Goal: Information Seeking & Learning: Find specific page/section

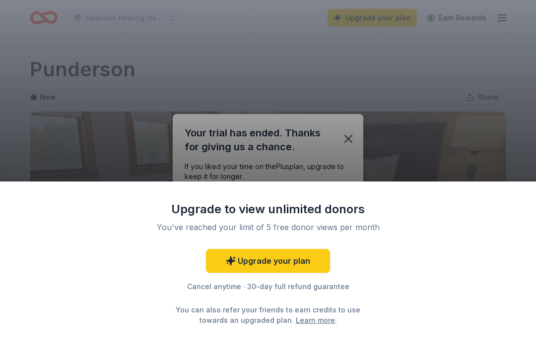
click at [348, 138] on div "Upgrade to view unlimited donors You've reached your limit of 5 free donor view…" at bounding box center [268, 181] width 536 height 363
click at [348, 143] on div "Upgrade to view unlimited donors You've reached your limit of 5 free donor view…" at bounding box center [268, 181] width 536 height 363
click at [347, 140] on div "Upgrade to view unlimited donors You've reached your limit of 5 free donor view…" at bounding box center [268, 181] width 536 height 363
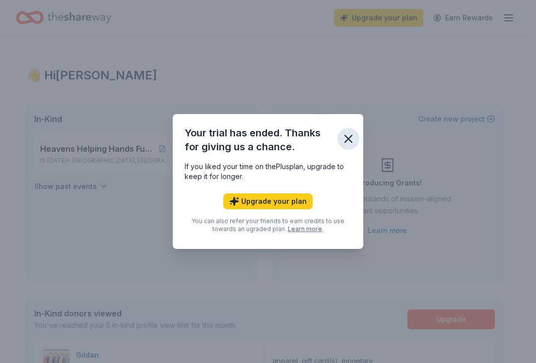
click at [353, 135] on icon "button" at bounding box center [348, 139] width 14 height 14
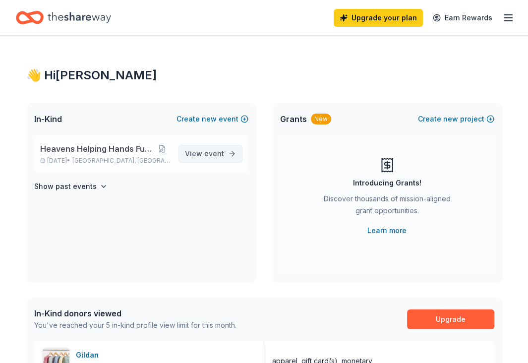
click at [202, 156] on span "View event" at bounding box center [204, 154] width 39 height 12
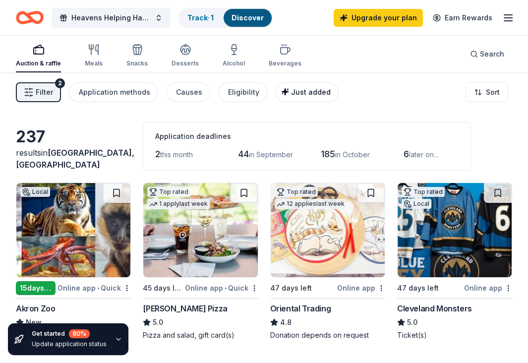
click at [293, 89] on span "Just added" at bounding box center [311, 92] width 40 height 8
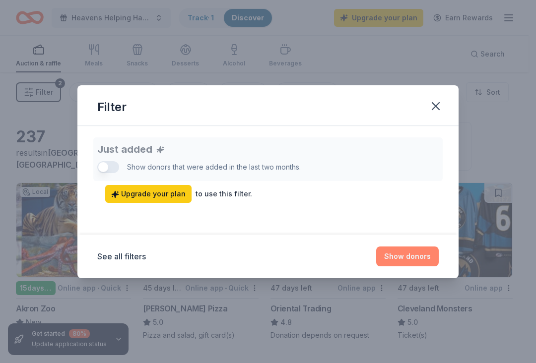
click at [403, 256] on button "Show donors" at bounding box center [407, 256] width 62 height 20
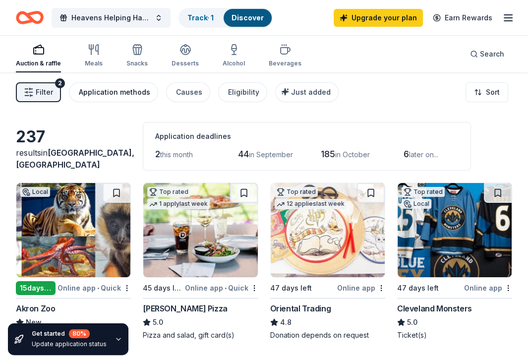
click at [109, 94] on div "Application methods" at bounding box center [114, 92] width 71 height 12
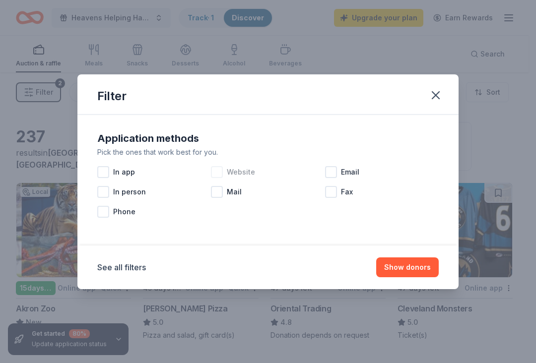
click at [221, 170] on div at bounding box center [217, 172] width 12 height 12
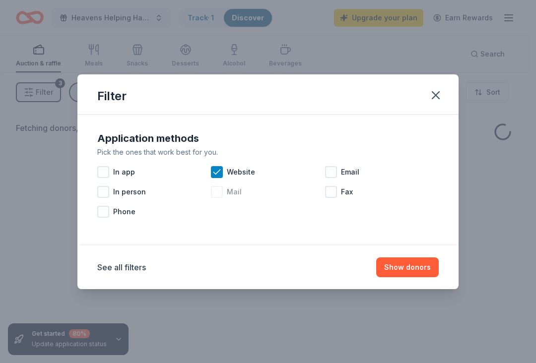
click at [221, 193] on div at bounding box center [217, 192] width 12 height 12
click at [401, 267] on button "Show donors" at bounding box center [407, 267] width 62 height 20
